Goal: Task Accomplishment & Management: Manage account settings

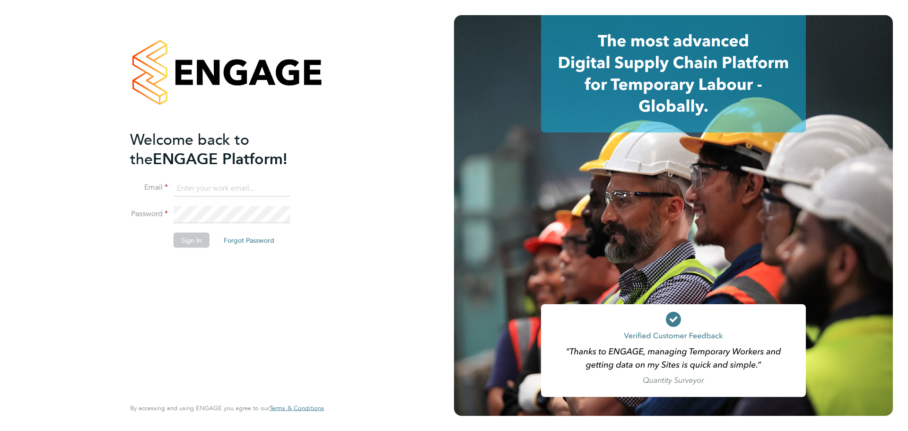
click at [208, 190] on input at bounding box center [232, 188] width 117 height 17
type input "demi@tradelinerecruitment.co.uk"
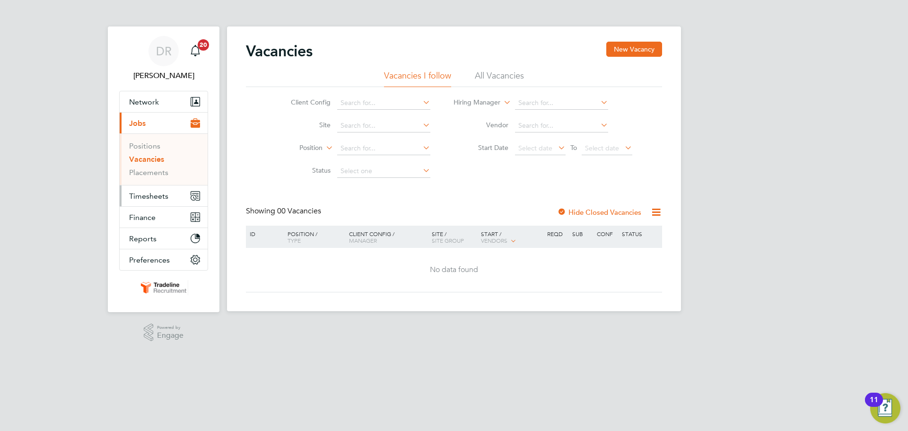
click at [156, 200] on span "Timesheets" at bounding box center [148, 195] width 39 height 9
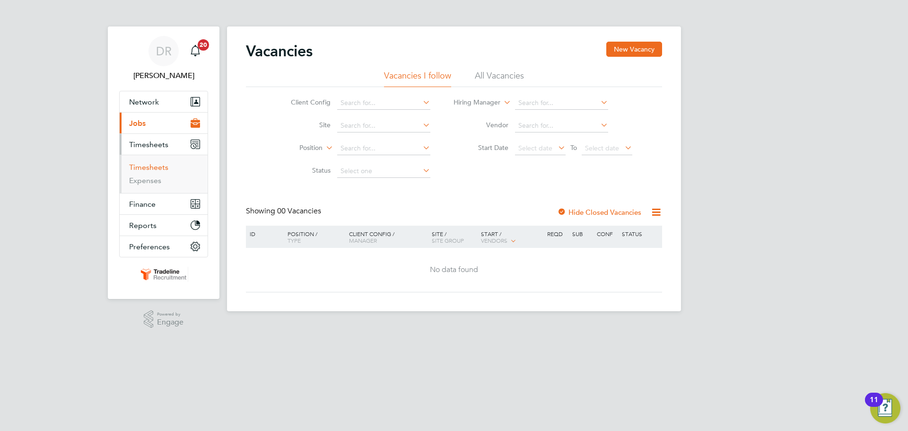
click at [156, 168] on link "Timesheets" at bounding box center [148, 167] width 39 height 9
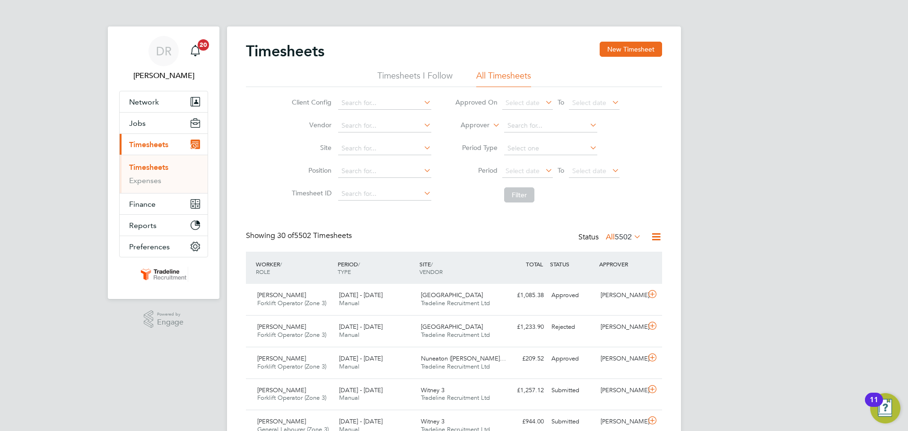
click at [466, 134] on li "Approver" at bounding box center [537, 125] width 188 height 23
click at [470, 122] on label "Approver" at bounding box center [468, 125] width 43 height 9
click at [460, 137] on li "Worker" at bounding box center [466, 136] width 47 height 12
click at [543, 121] on input at bounding box center [550, 125] width 93 height 13
click at [541, 141] on b "Lap" at bounding box center [535, 139] width 11 height 8
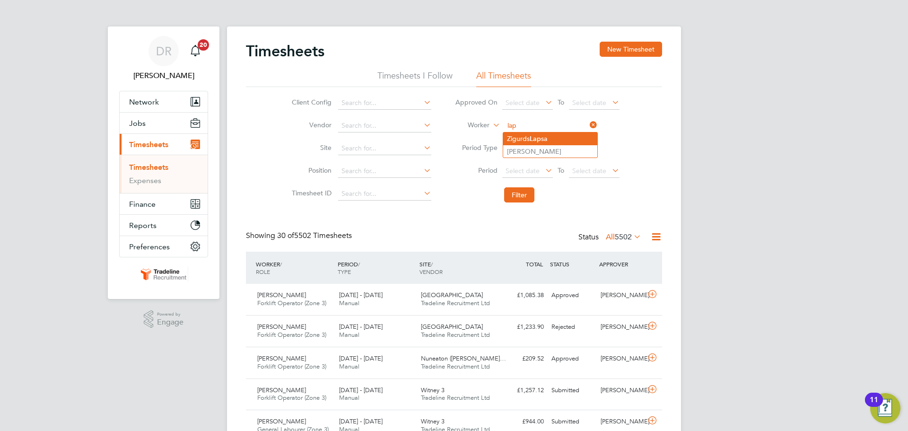
type input "[PERSON_NAME]"
click at [532, 196] on button "Filter" at bounding box center [519, 194] width 30 height 15
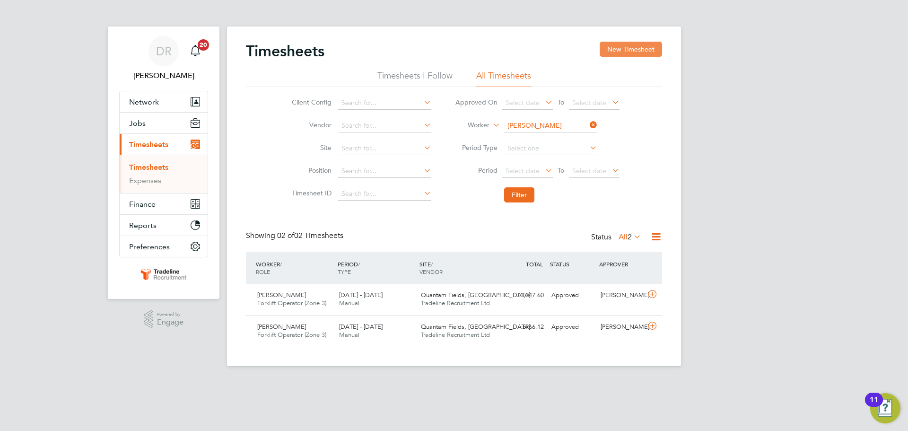
click at [647, 50] on button "New Timesheet" at bounding box center [631, 49] width 62 height 15
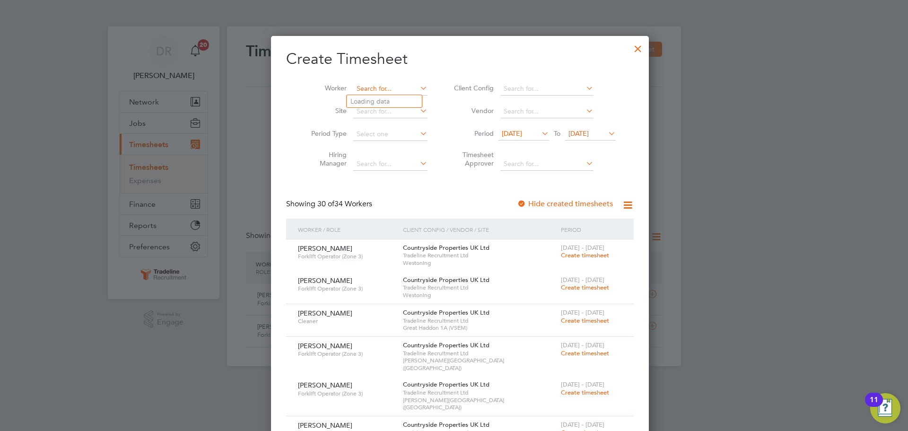
drag, startPoint x: 389, startPoint y: 88, endPoint x: 379, endPoint y: 88, distance: 9.9
click at [388, 88] on input at bounding box center [390, 88] width 74 height 13
click at [379, 96] on li "Zigurds Lap sa" at bounding box center [384, 101] width 75 height 13
type input "[PERSON_NAME]"
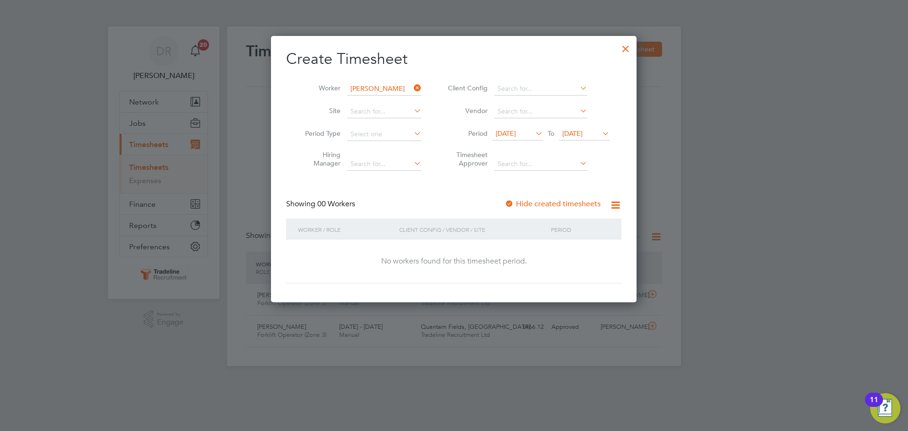
click at [499, 130] on span "[DATE]" at bounding box center [505, 133] width 20 height 9
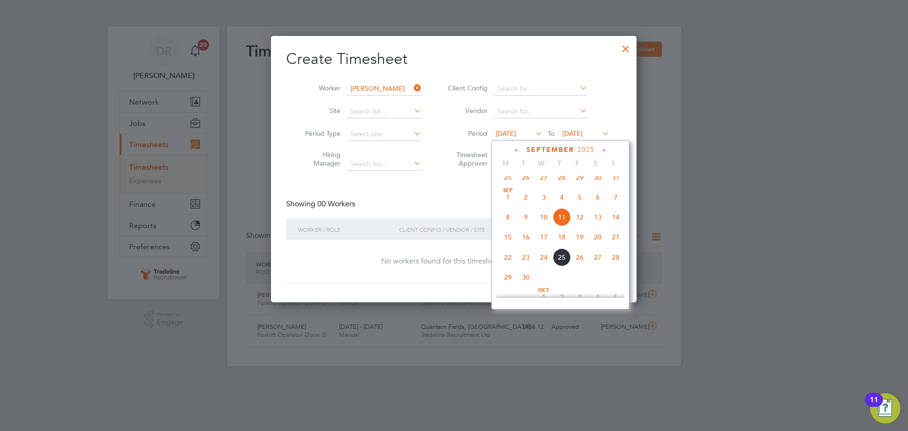
click at [515, 150] on icon at bounding box center [517, 150] width 9 height 10
click at [509, 202] on span "7" at bounding box center [508, 202] width 18 height 18
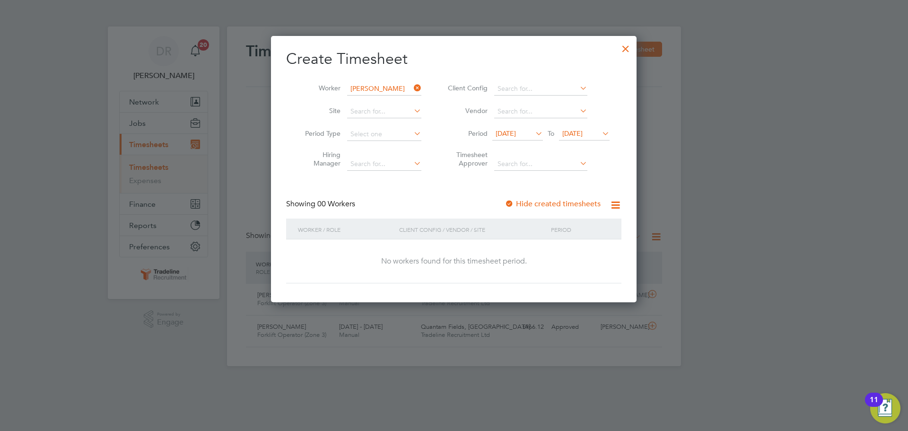
click at [600, 130] on icon at bounding box center [600, 133] width 0 height 13
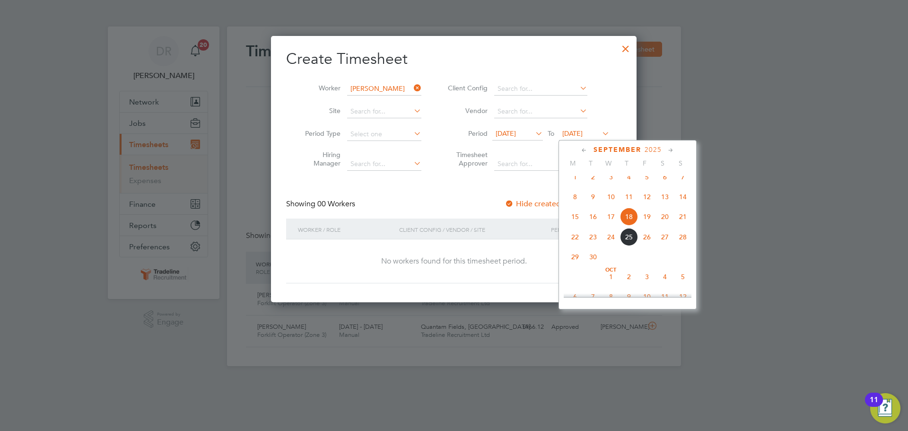
click at [381, 82] on li "Worker [PERSON_NAME]" at bounding box center [359, 89] width 147 height 23
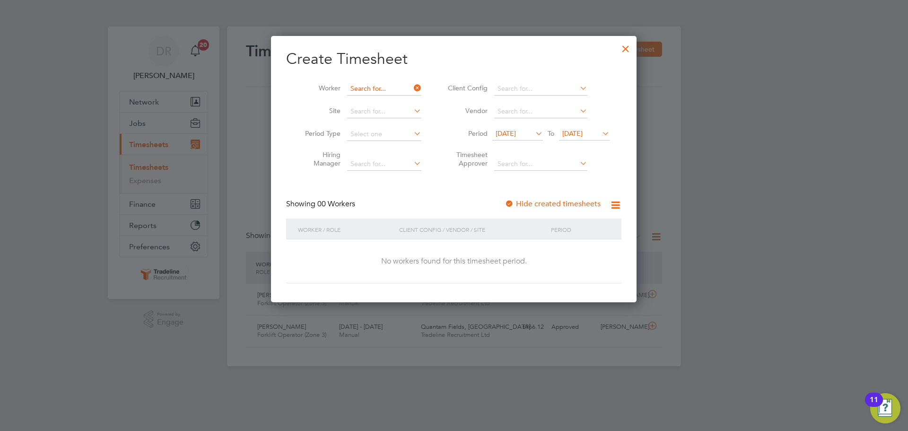
click at [382, 85] on input at bounding box center [384, 88] width 74 height 13
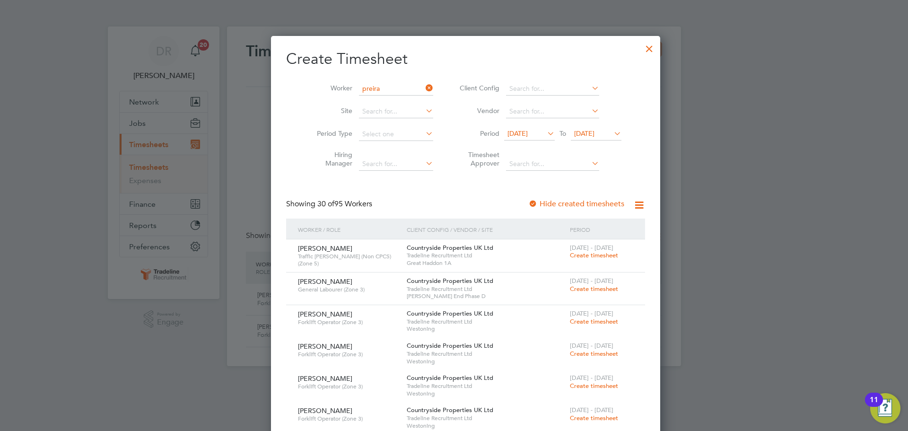
click at [405, 103] on b "Preira" at bounding box center [414, 101] width 18 height 8
type input "[PERSON_NAME]"
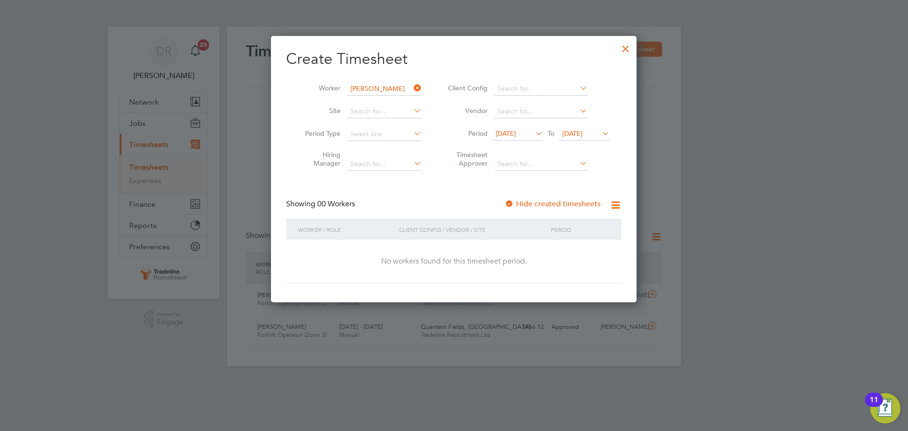
click at [516, 133] on span "[DATE]" at bounding box center [505, 133] width 20 height 9
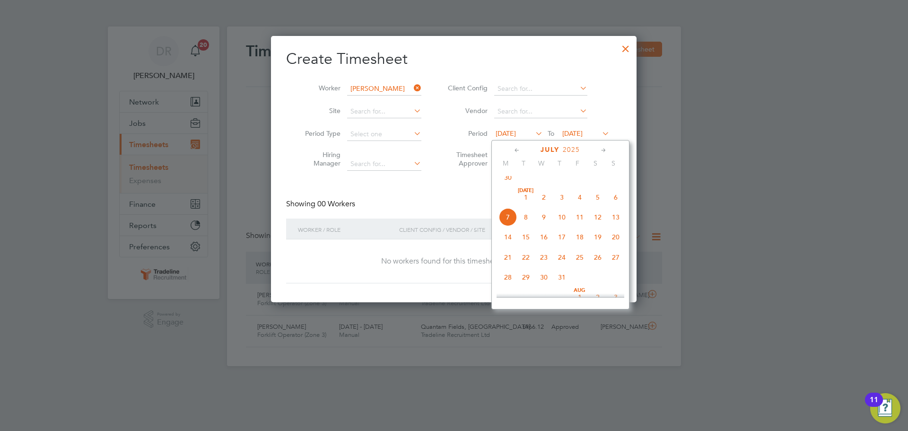
click at [626, 49] on div at bounding box center [625, 46] width 17 height 17
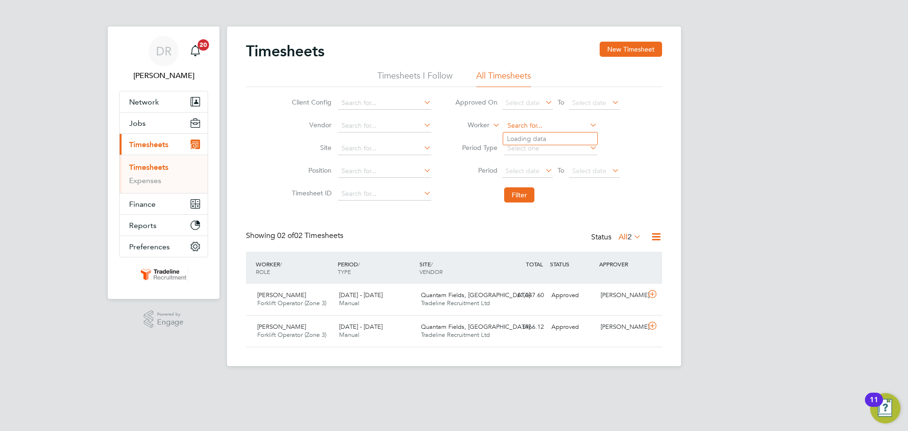
click at [513, 119] on input at bounding box center [550, 125] width 93 height 13
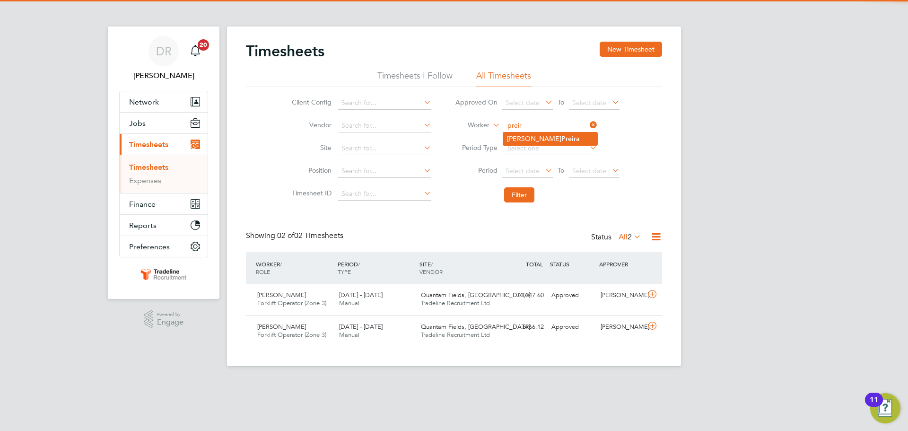
click at [521, 134] on li "[PERSON_NAME] a" at bounding box center [550, 138] width 94 height 13
type input "[PERSON_NAME]"
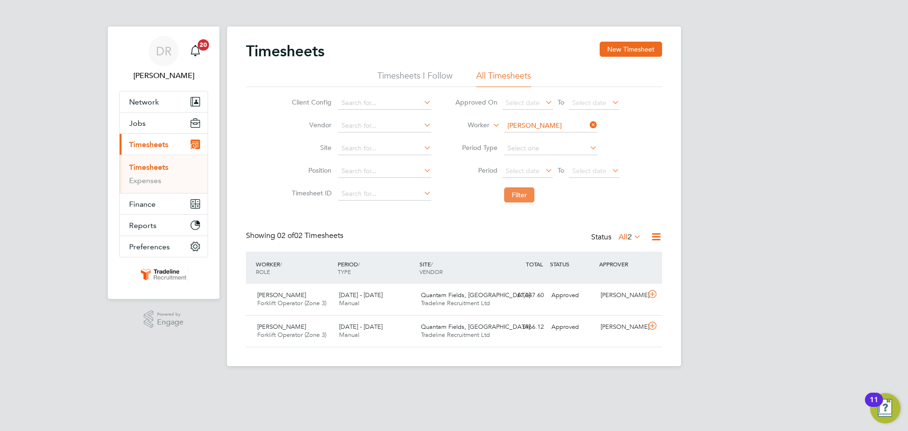
click at [523, 193] on button "Filter" at bounding box center [519, 194] width 30 height 15
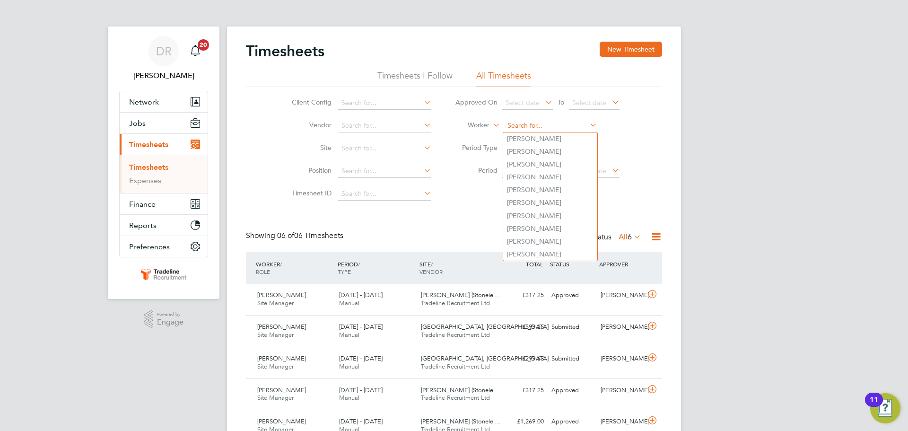
click at [518, 122] on input at bounding box center [550, 125] width 93 height 13
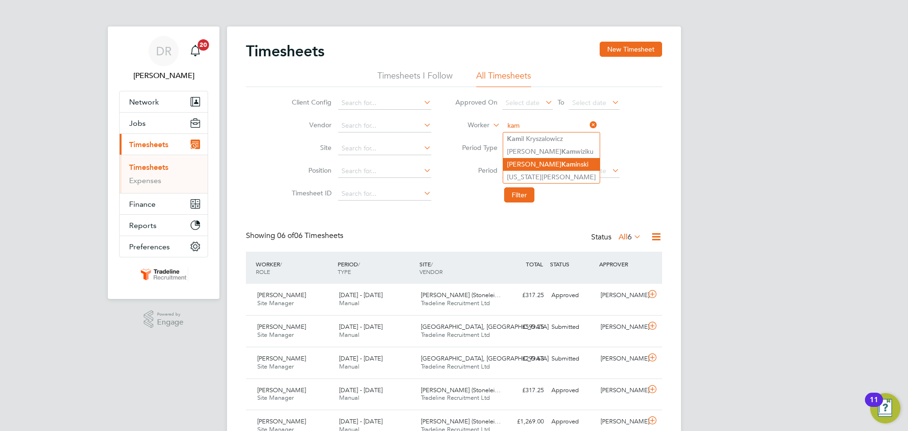
click at [528, 159] on li "[PERSON_NAME] inski" at bounding box center [551, 164] width 96 height 13
type input "[PERSON_NAME]"
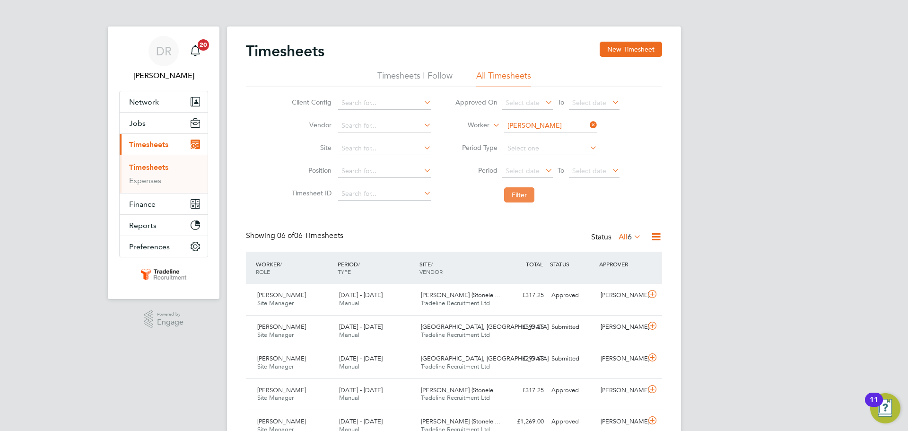
click at [519, 190] on button "Filter" at bounding box center [519, 194] width 30 height 15
click at [530, 126] on input at bounding box center [550, 125] width 93 height 13
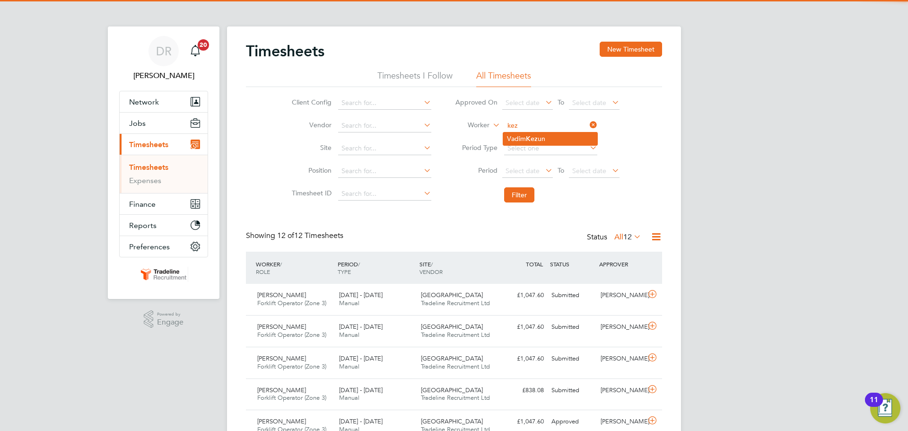
click at [514, 134] on li "Vadim Kez un" at bounding box center [550, 138] width 94 height 13
type input "[PERSON_NAME]"
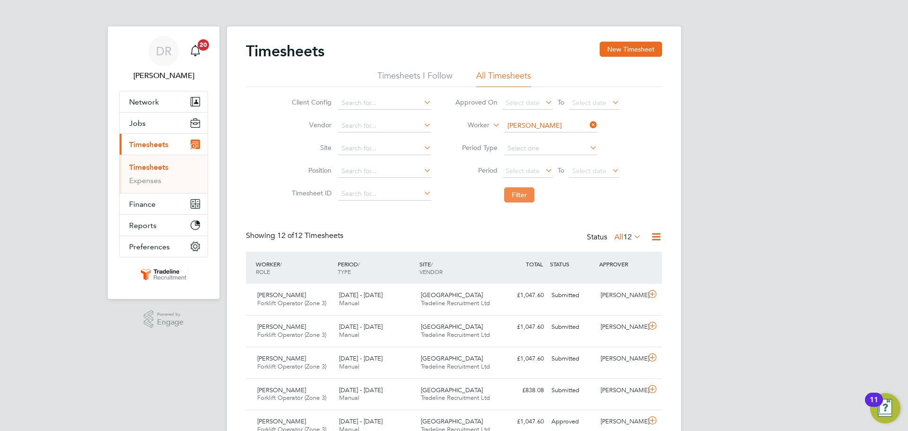
click at [517, 197] on button "Filter" at bounding box center [519, 194] width 30 height 15
